Goal: Information Seeking & Learning: Find specific fact

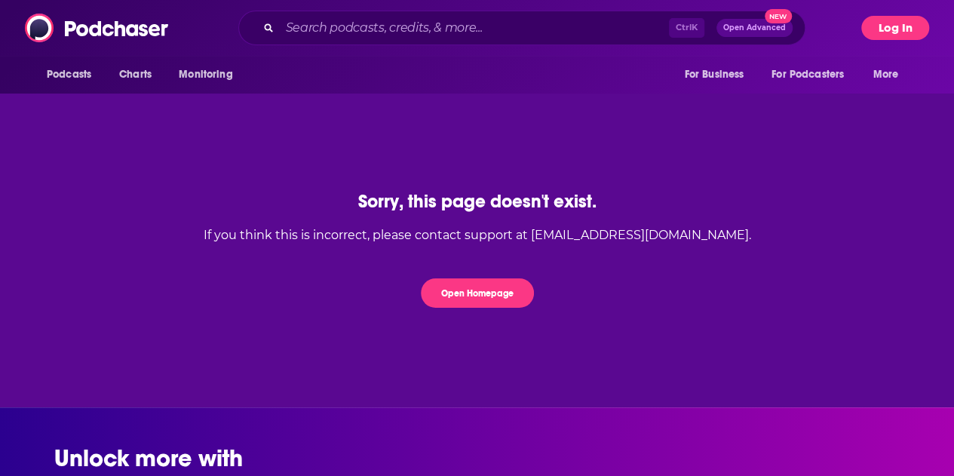
click at [917, 19] on button "Log In" at bounding box center [896, 28] width 68 height 24
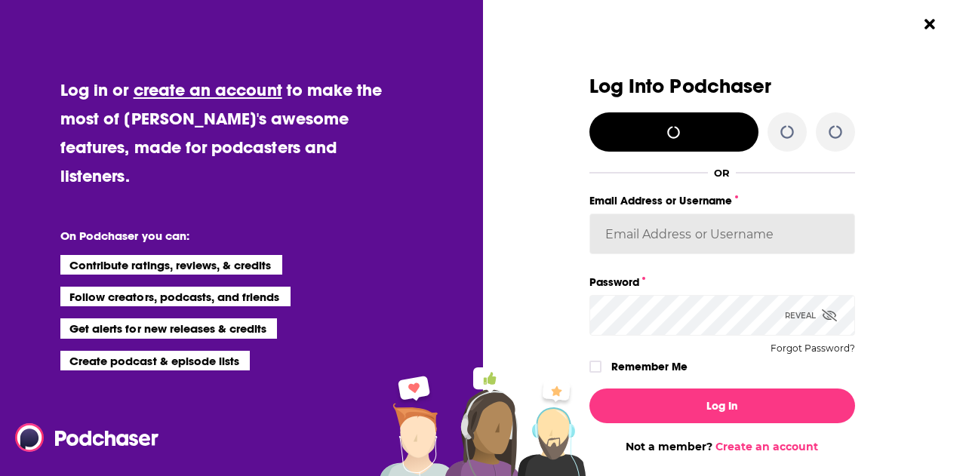
type input "SarahCBreivogel"
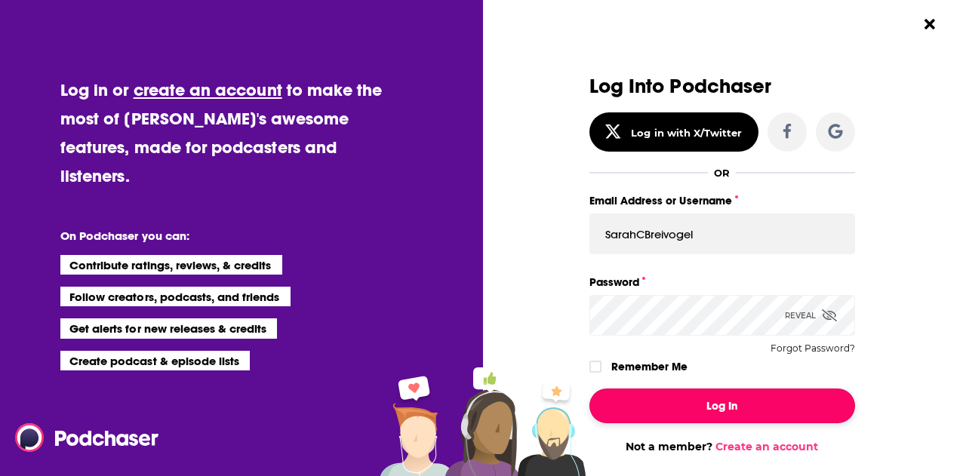
click at [702, 400] on button "Log In" at bounding box center [722, 406] width 266 height 35
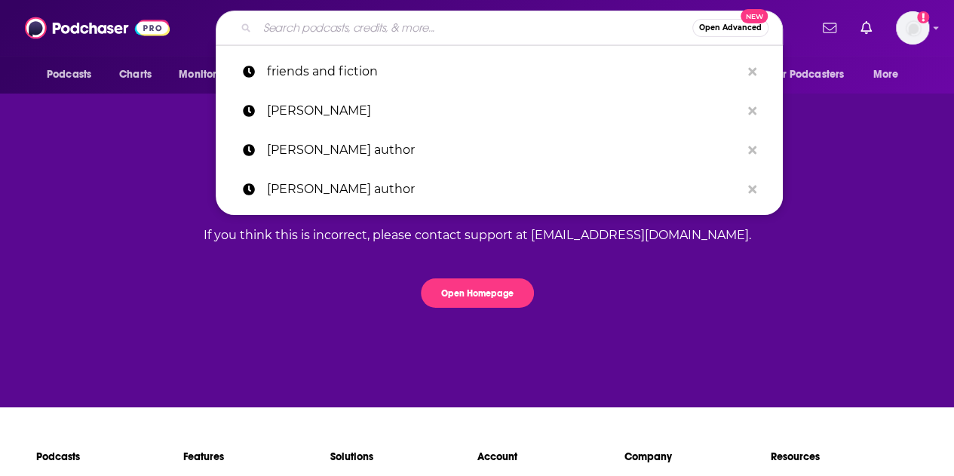
click at [397, 26] on input "Search podcasts, credits, & more..." at bounding box center [474, 28] width 435 height 24
type input "g"
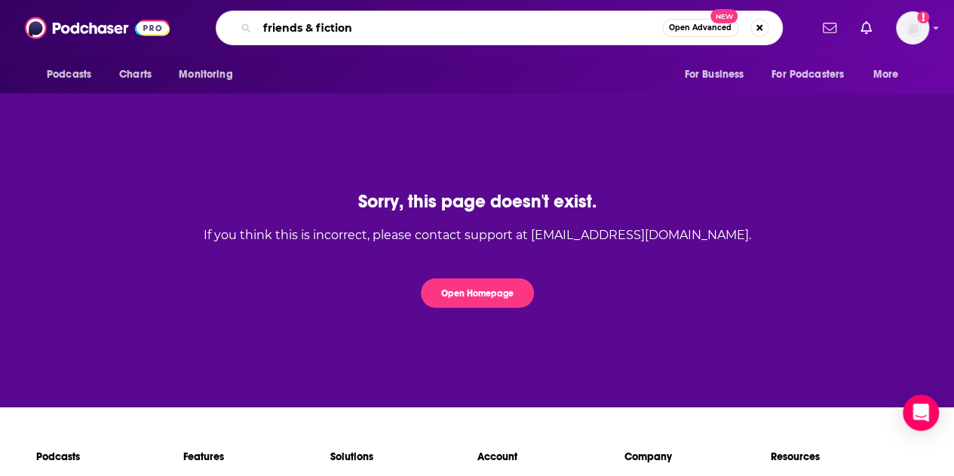
type input "friends & fiction"
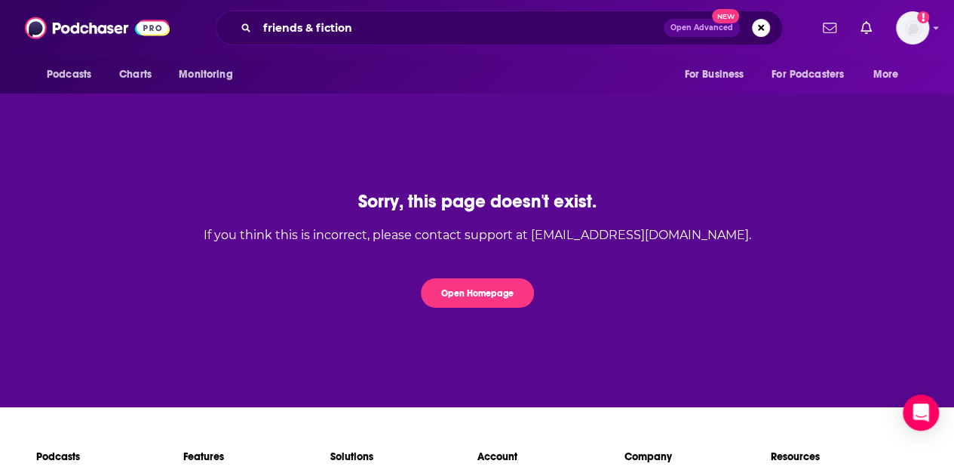
click at [709, 22] on button "Open Advanced New" at bounding box center [702, 28] width 76 height 18
